Goal: Task Accomplishment & Management: Manage account settings

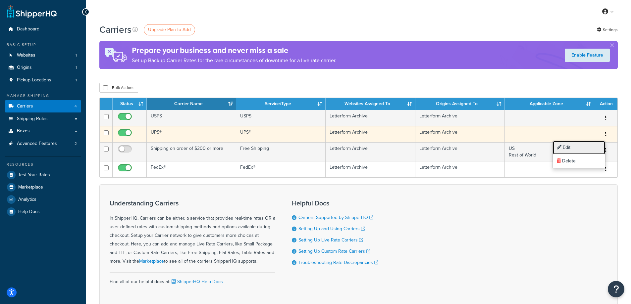
click at [572, 149] on link "Edit" at bounding box center [579, 148] width 52 height 14
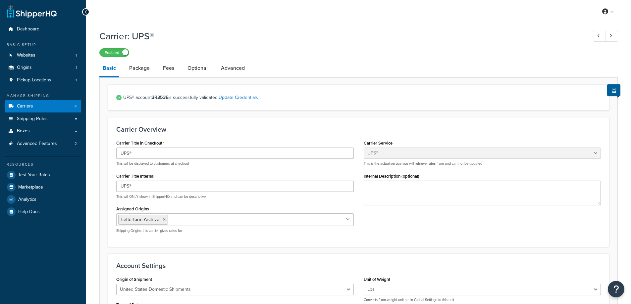
select select "ups"
click at [251, 100] on link "Update Credentials" at bounding box center [238, 97] width 39 height 7
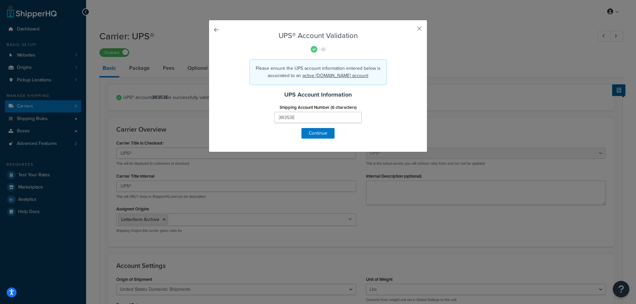
click at [325, 127] on div "Shipping Account Number (6 characters) 3R353E" at bounding box center [318, 116] width 195 height 26
click at [325, 132] on button "Continue" at bounding box center [317, 133] width 33 height 11
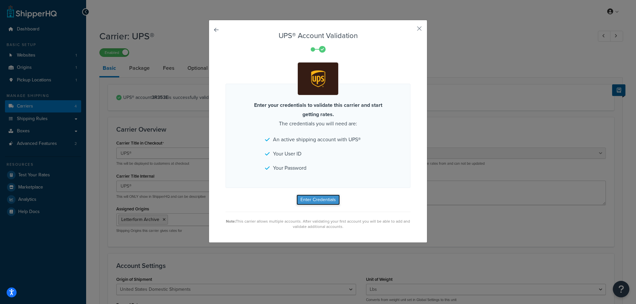
click at [320, 201] on button "Enter Credentials" at bounding box center [317, 200] width 43 height 11
click at [420, 27] on div "UPS® Account Validation Enter your credentials to validate this carrier and sta…" at bounding box center [318, 131] width 219 height 223
click at [410, 30] on button "button" at bounding box center [410, 31] width 2 height 2
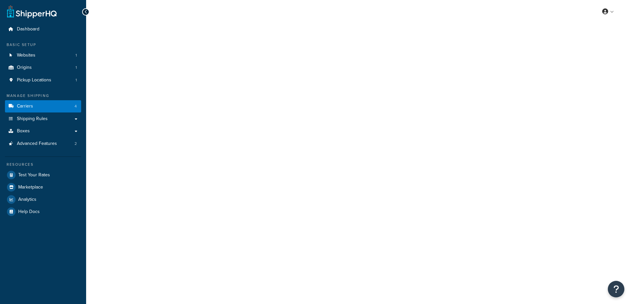
select select "ups"
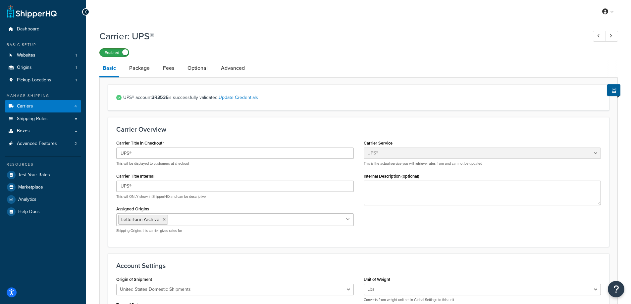
click at [116, 52] on label "Enabled" at bounding box center [114, 53] width 29 height 8
click at [117, 53] on label "Disabled" at bounding box center [114, 53] width 29 height 8
click at [243, 99] on link "Update Credentials" at bounding box center [238, 97] width 39 height 7
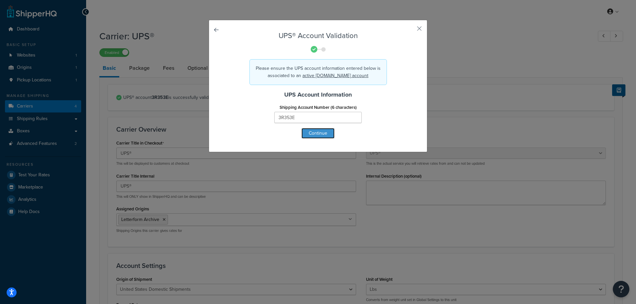
click at [321, 132] on button "Continue" at bounding box center [317, 133] width 33 height 11
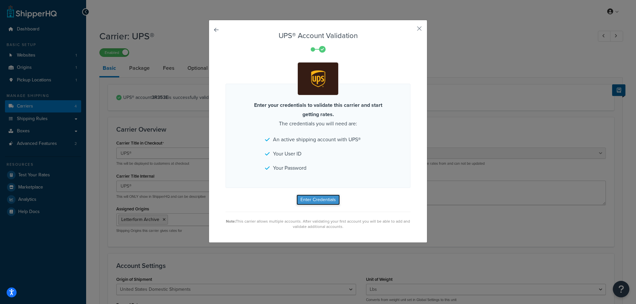
click at [315, 202] on button "Enter Credentials" at bounding box center [317, 200] width 43 height 11
click at [410, 30] on button "button" at bounding box center [410, 31] width 2 height 2
